Goal: Task Accomplishment & Management: Manage account settings

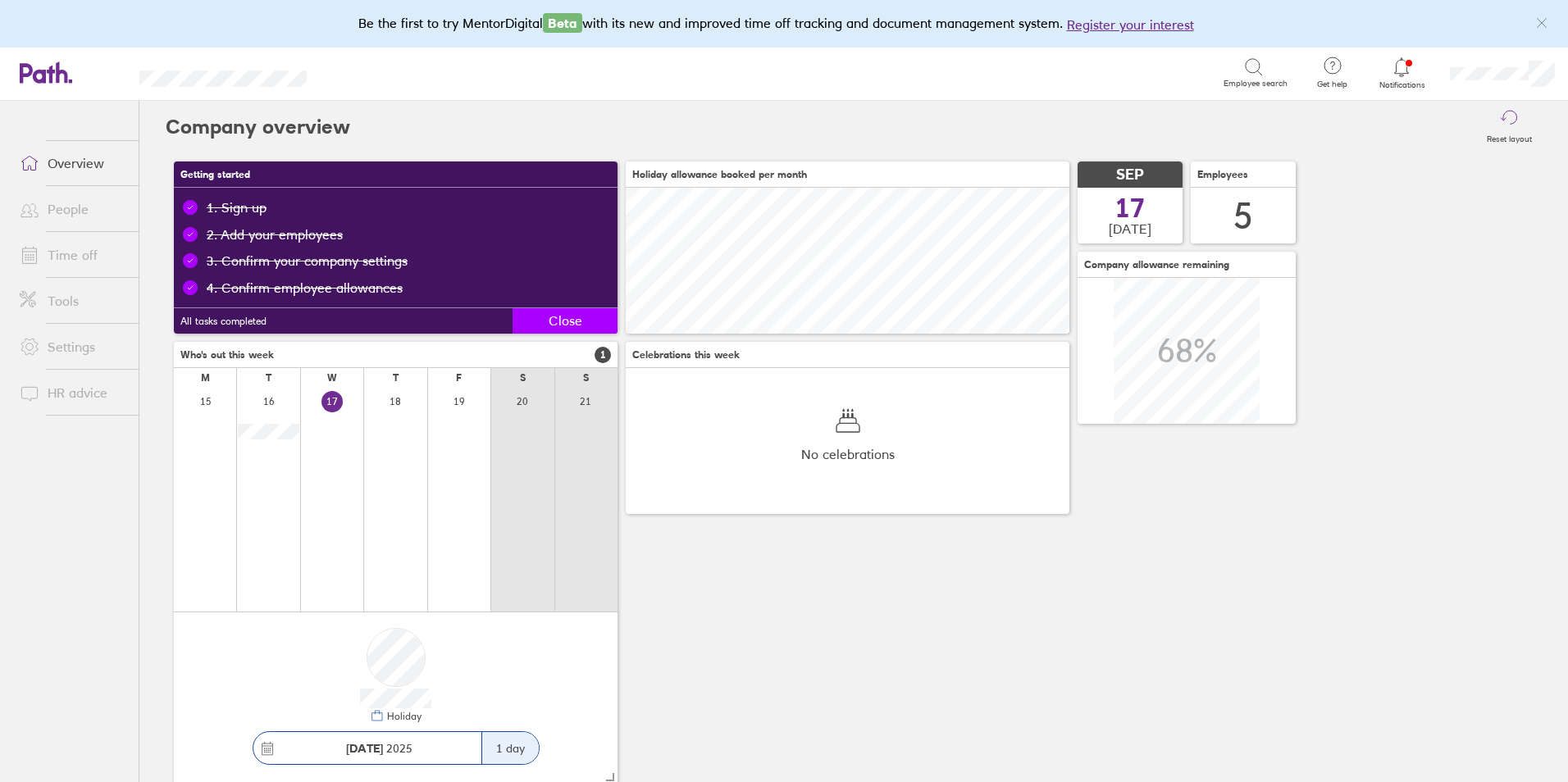
click at [565, 321] on span "Close" at bounding box center [565, 320] width 34 height 15
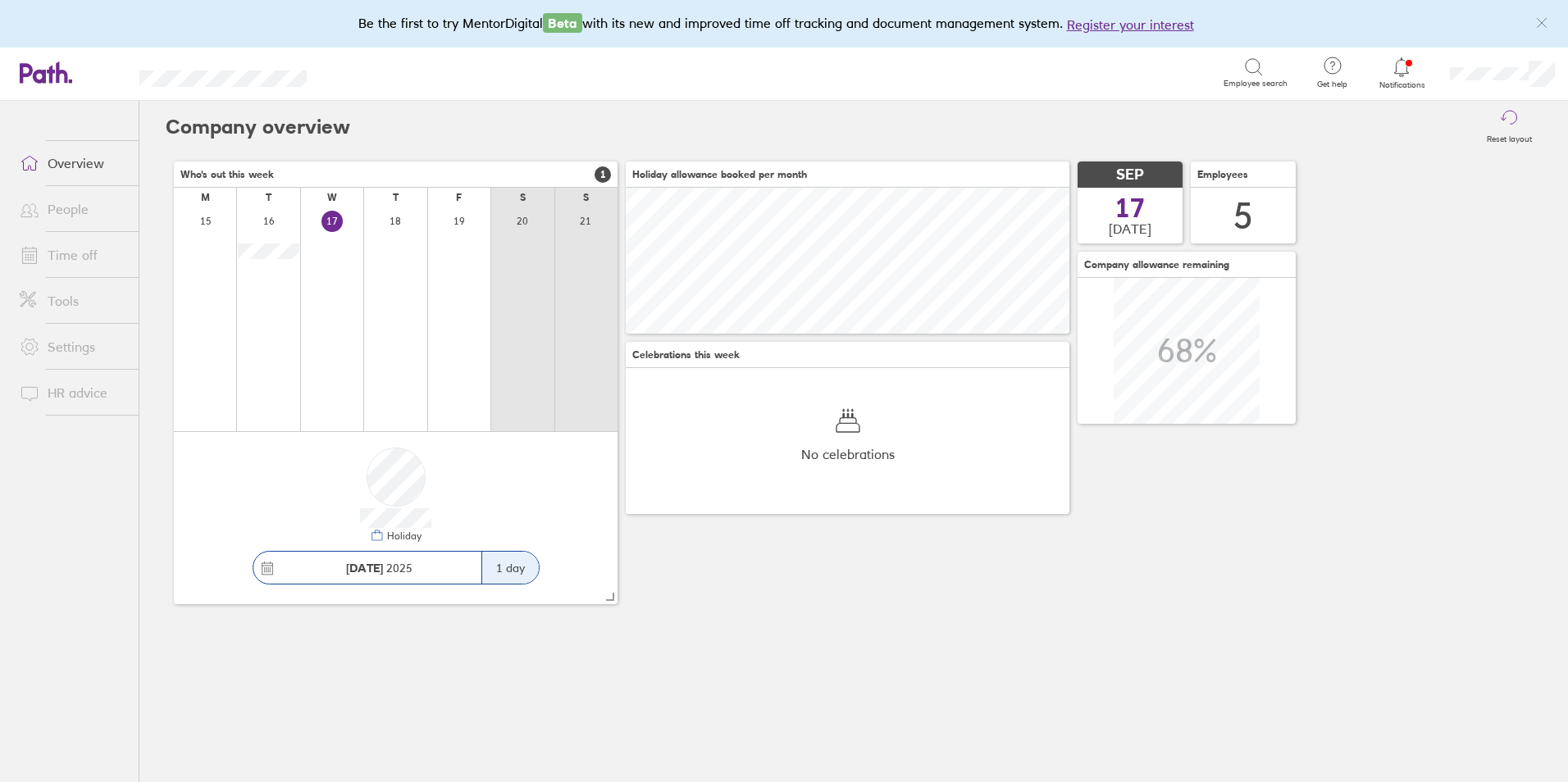
click at [74, 155] on link "Overview" at bounding box center [73, 163] width 132 height 33
click at [606, 185] on h3 "Who's out this week 1" at bounding box center [395, 174] width 444 height 26
click at [605, 185] on h3 "Who's out this week 1" at bounding box center [395, 174] width 444 height 26
click at [1400, 67] on icon at bounding box center [1401, 67] width 20 height 20
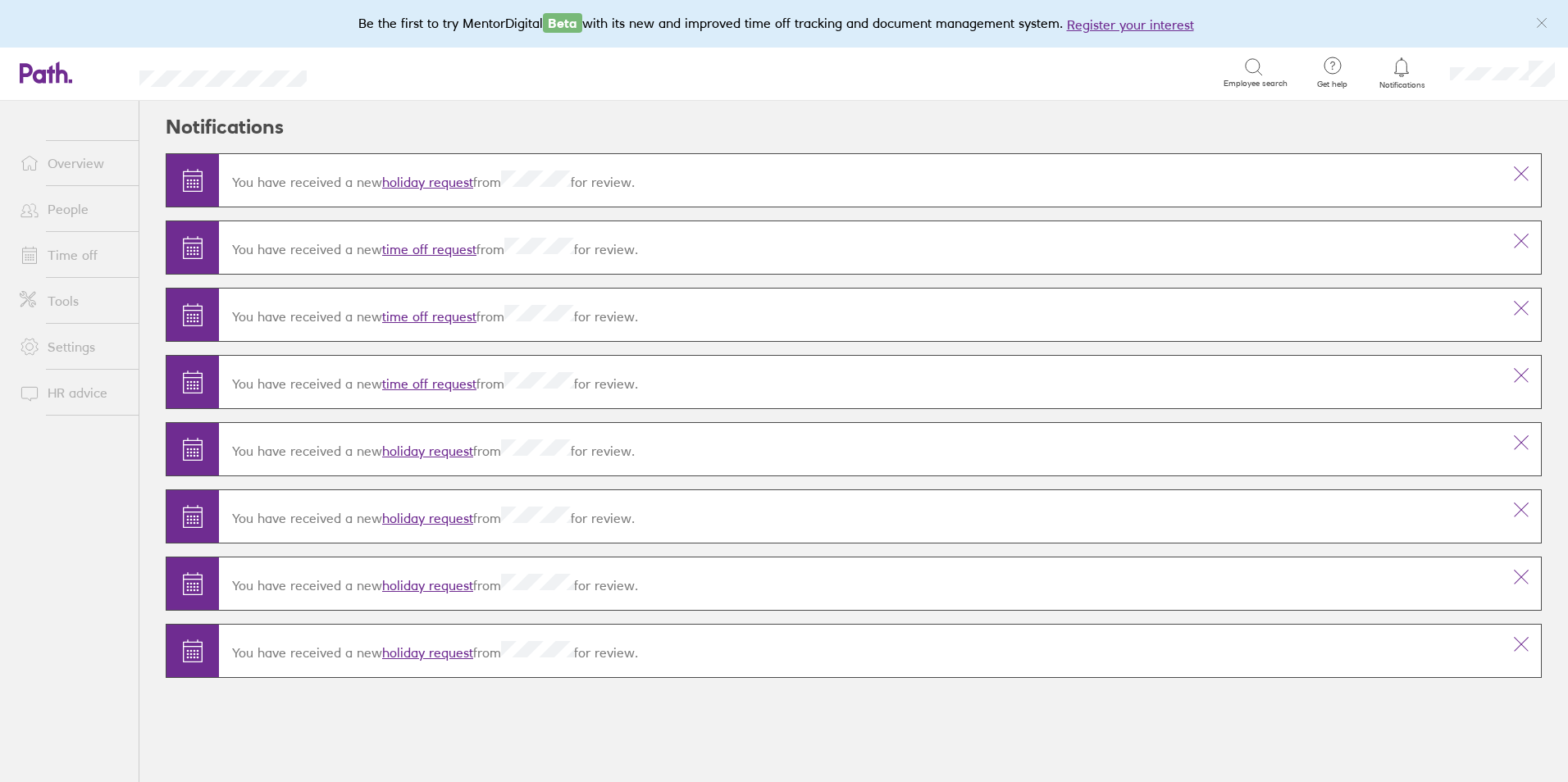
click at [906, 181] on p "You have received a new holiday request from for review." at bounding box center [860, 180] width 1256 height 20
click at [430, 184] on link "holiday request" at bounding box center [427, 181] width 91 height 16
